Goal: Find specific page/section: Find specific page/section

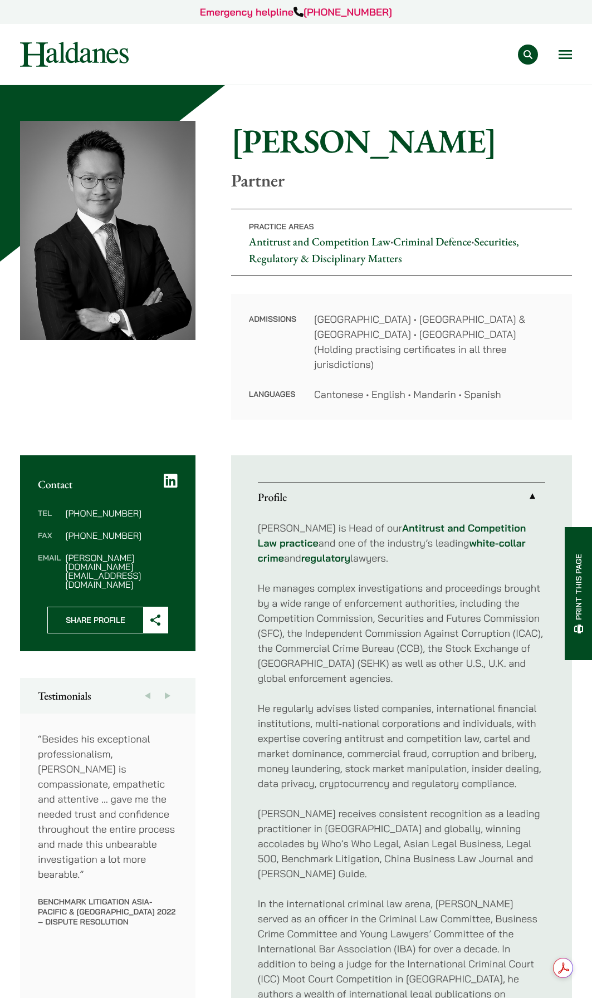
click at [166, 284] on img at bounding box center [107, 230] width 175 height 219
click at [573, 50] on div "Practice Areas Antitrust and Competition Law Civil Litigation & Dispute Resolut…" at bounding box center [296, 54] width 571 height 25
click at [570, 54] on button "Open menu" at bounding box center [565, 54] width 13 height 9
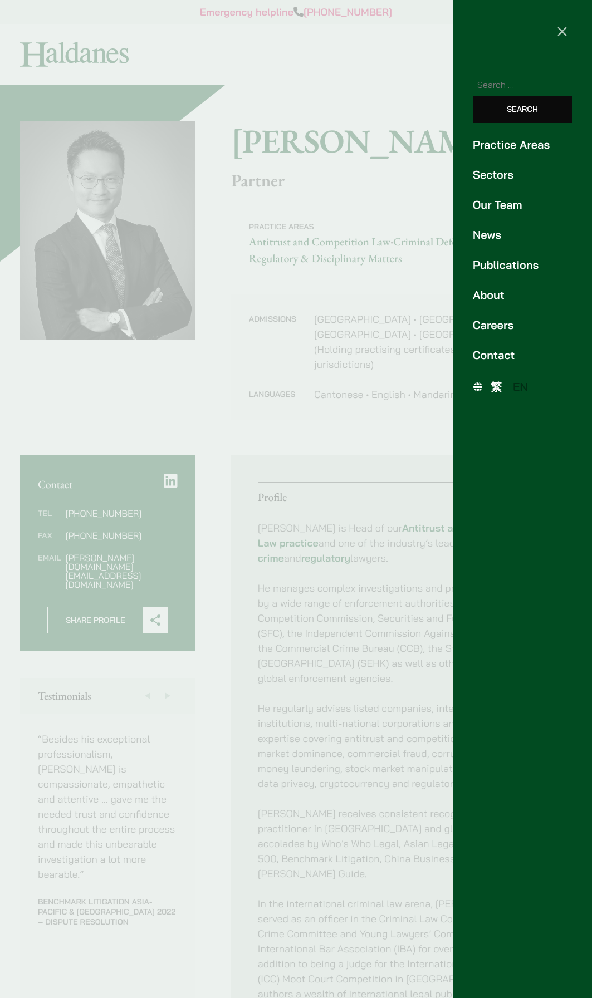
click at [503, 204] on link "Our Team" at bounding box center [522, 205] width 99 height 17
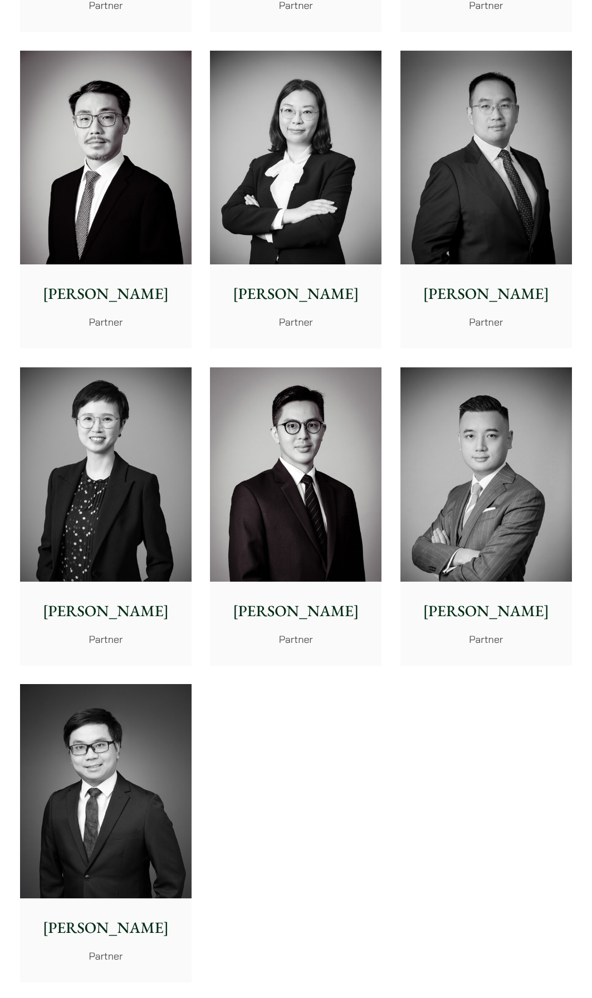
scroll to position [1559, 0]
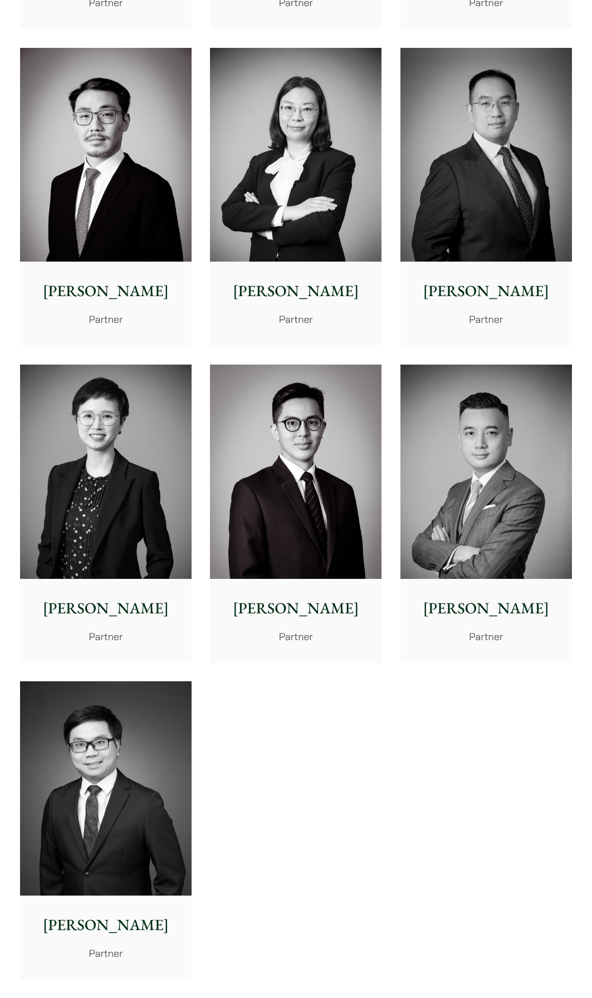
click at [150, 472] on img at bounding box center [106, 472] width 172 height 214
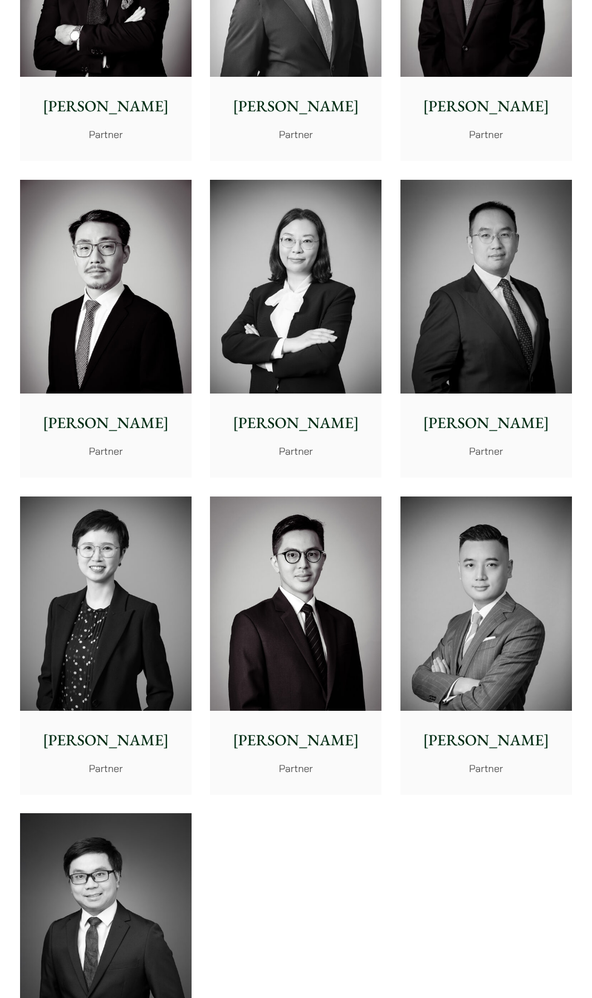
scroll to position [1504, 0]
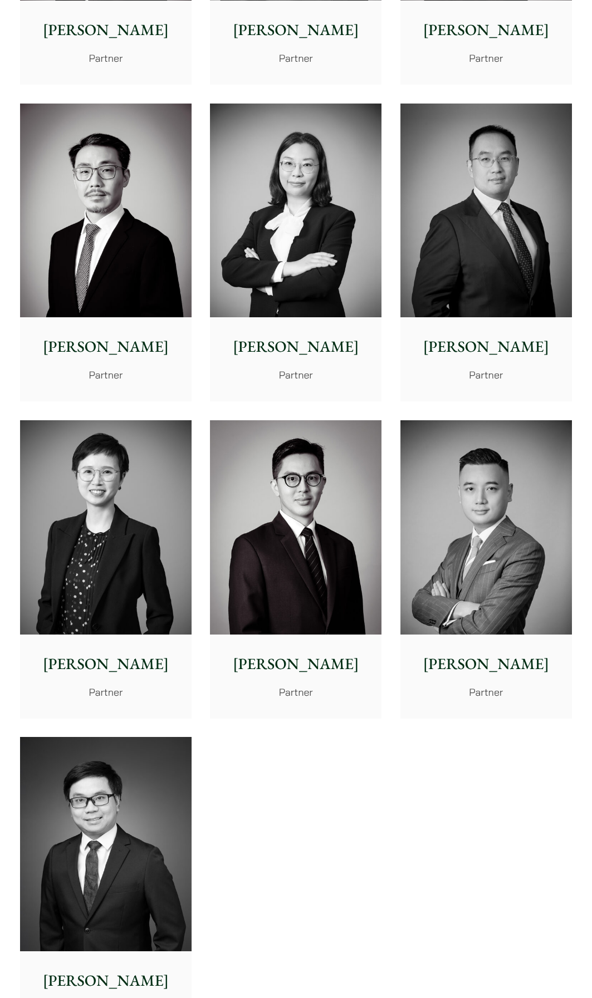
click at [336, 511] on img at bounding box center [296, 527] width 172 height 214
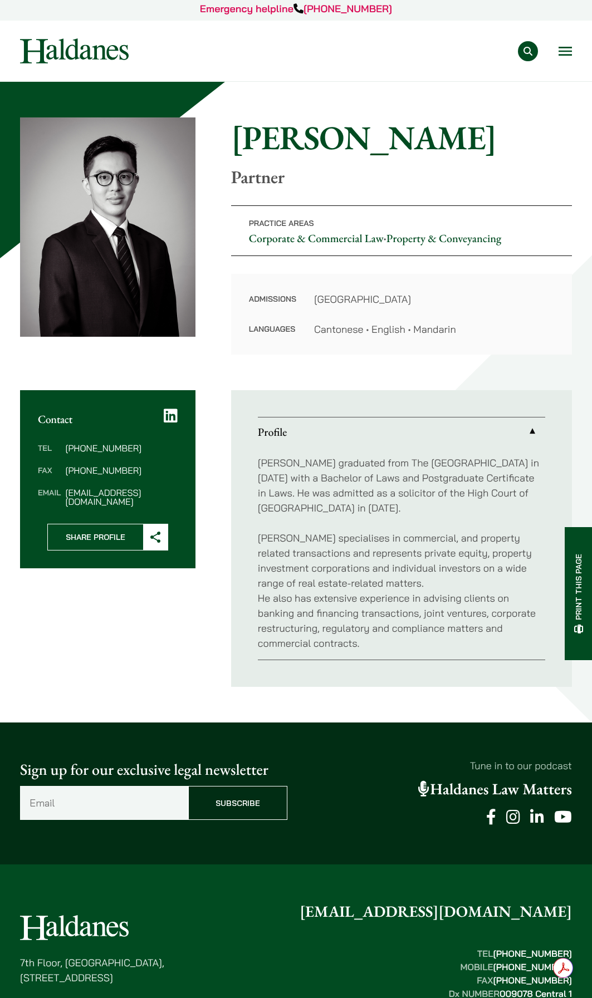
scroll to position [56, 0]
